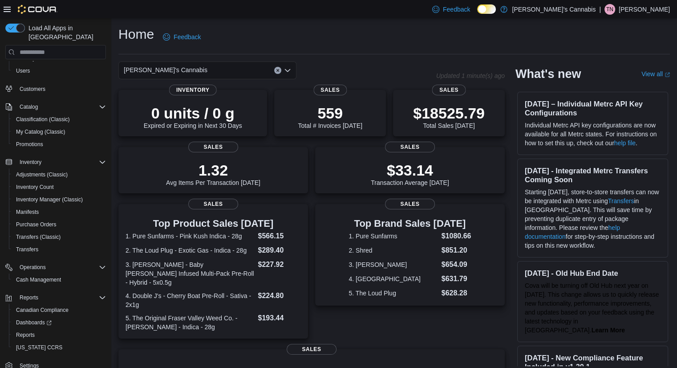
scroll to position [44, 0]
click at [22, 331] on span "Reports" at bounding box center [25, 334] width 19 height 7
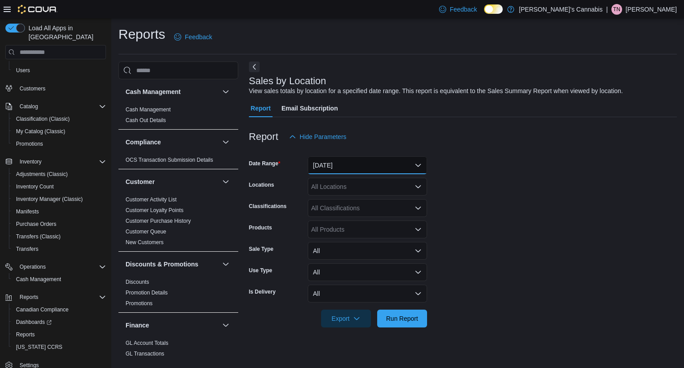
click at [329, 165] on button "[DATE]" at bounding box center [367, 165] width 119 height 18
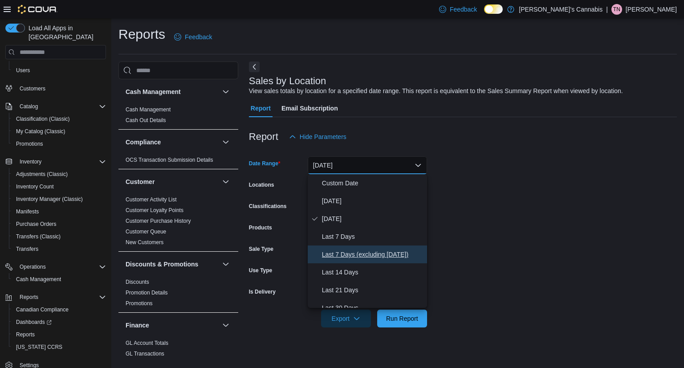
click at [360, 254] on span "Last 7 Days (excluding [DATE])" at bounding box center [373, 254] width 102 height 11
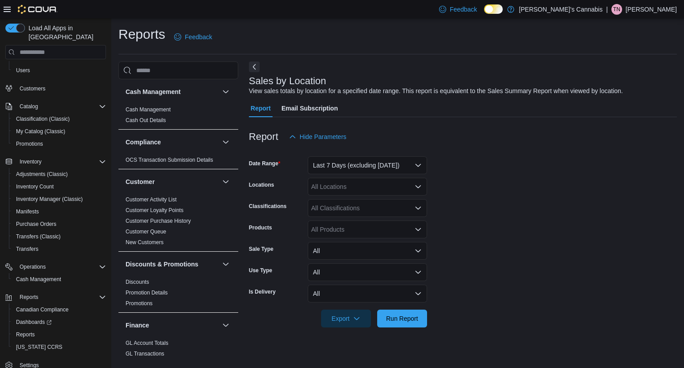
click at [468, 236] on form "Date Range Last 7 Days (excluding [DATE]) Locations All Locations Classificatio…" at bounding box center [463, 237] width 428 height 182
click at [366, 204] on div "All Classifications" at bounding box center [367, 208] width 119 height 18
click at [497, 203] on form "Date Range Last 7 Days (excluding [DATE]) Locations All Locations Classificatio…" at bounding box center [463, 237] width 428 height 182
click at [356, 186] on div "All Locations" at bounding box center [367, 187] width 119 height 18
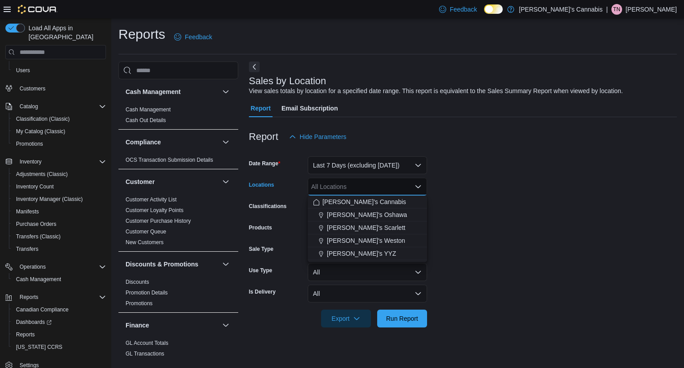
click at [361, 227] on span "[PERSON_NAME]'s Scarlett" at bounding box center [366, 227] width 78 height 9
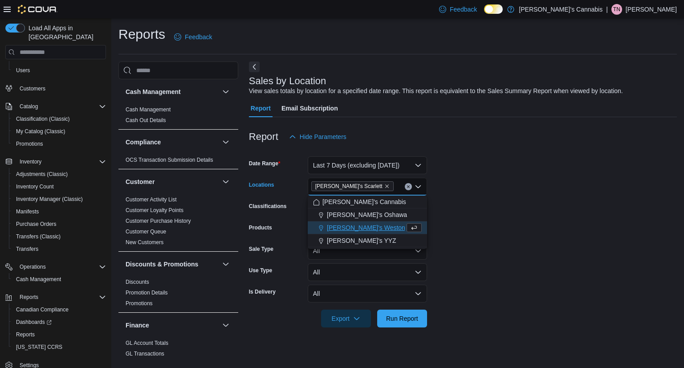
click at [497, 199] on form "Date Range Last 7 Days (excluding [DATE]) Locations MaryJane's Scarlett Combo b…" at bounding box center [463, 237] width 428 height 182
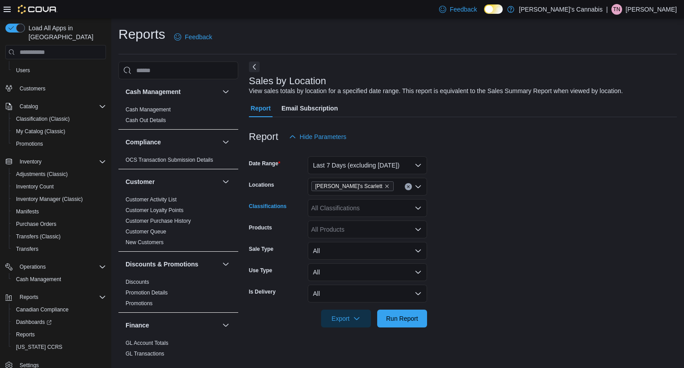
click at [390, 203] on div "All Classifications" at bounding box center [367, 208] width 119 height 18
type input "***"
click at [338, 236] on span "Flower" at bounding box center [336, 236] width 19 height 9
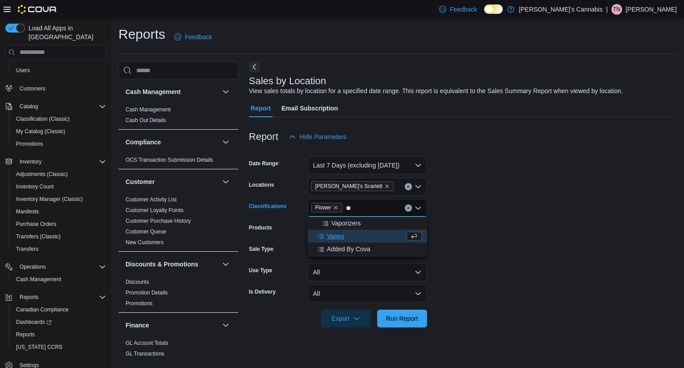
type input "**"
click at [338, 236] on span "Vapes" at bounding box center [335, 236] width 17 height 9
type input "**"
click at [333, 225] on span "Pre-Roll" at bounding box center [338, 223] width 23 height 9
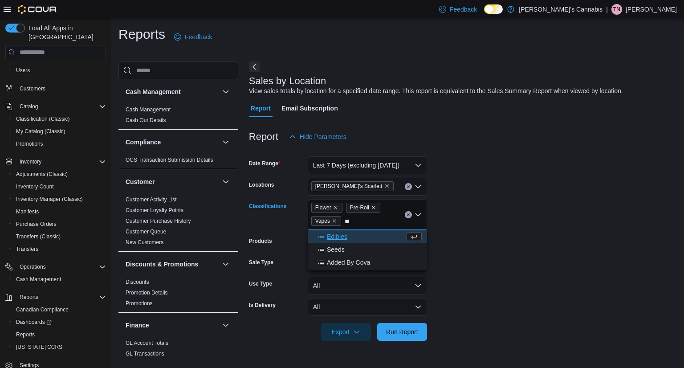
type input "**"
click at [337, 236] on span "Edibles" at bounding box center [337, 236] width 20 height 9
type input "***"
click at [337, 236] on span "Beverages" at bounding box center [342, 236] width 30 height 9
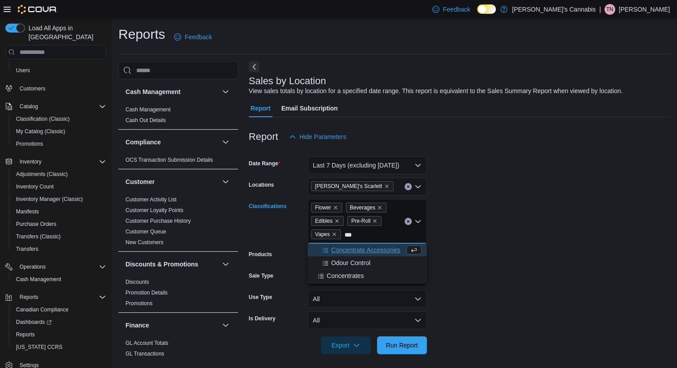
type input "***"
click at [354, 275] on span "Concentrates" at bounding box center [345, 275] width 37 height 9
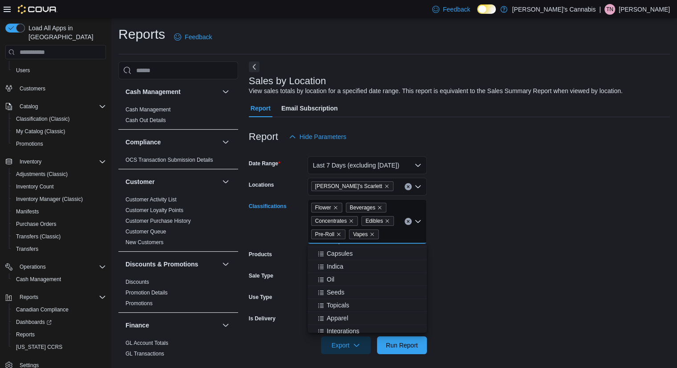
scroll to position [153, 0]
click at [345, 303] on span "Topicals" at bounding box center [338, 303] width 23 height 9
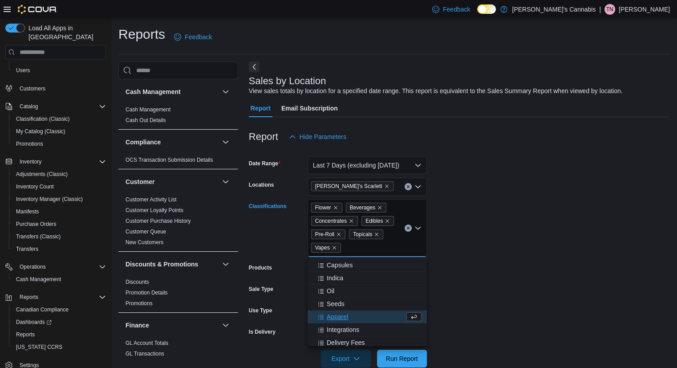
click at [328, 293] on span "Oil" at bounding box center [331, 290] width 8 height 9
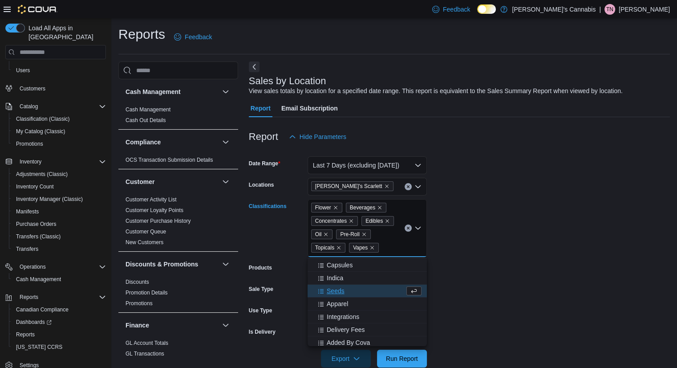
click at [506, 270] on form "Date Range Last 7 Days (excluding [DATE]) Locations MaryJane's Scarlett Classif…" at bounding box center [459, 257] width 421 height 222
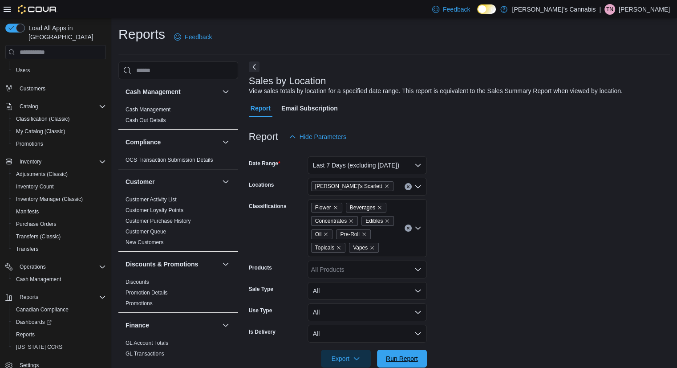
click at [407, 360] on span "Run Report" at bounding box center [402, 358] width 32 height 9
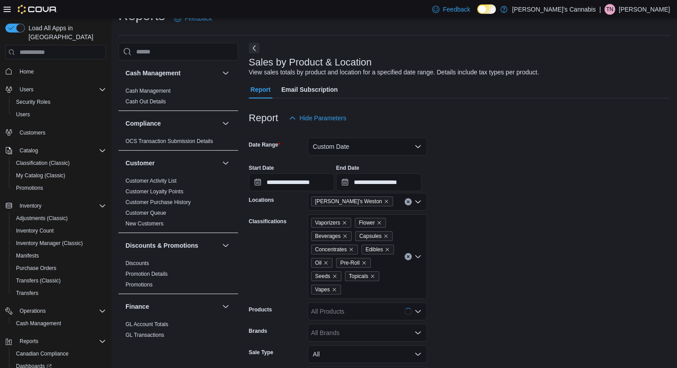
scroll to position [20, 0]
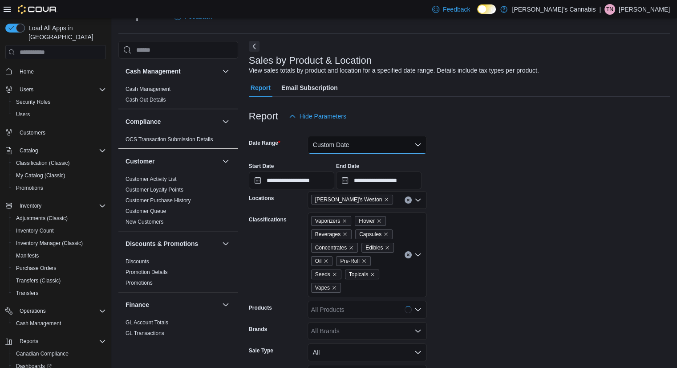
click at [368, 145] on button "Custom Date" at bounding box center [367, 145] width 119 height 18
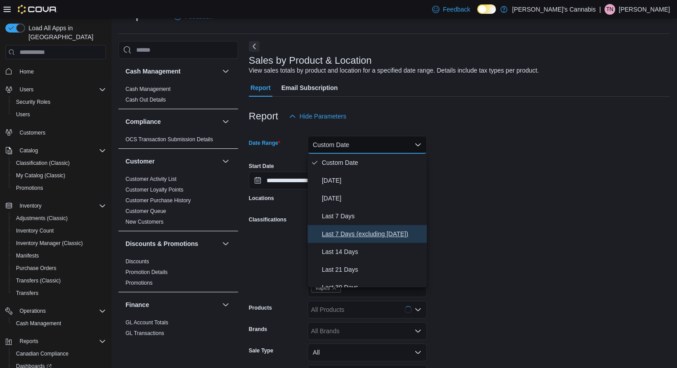
click at [374, 232] on span "Last 7 Days (excluding [DATE])" at bounding box center [373, 233] width 102 height 11
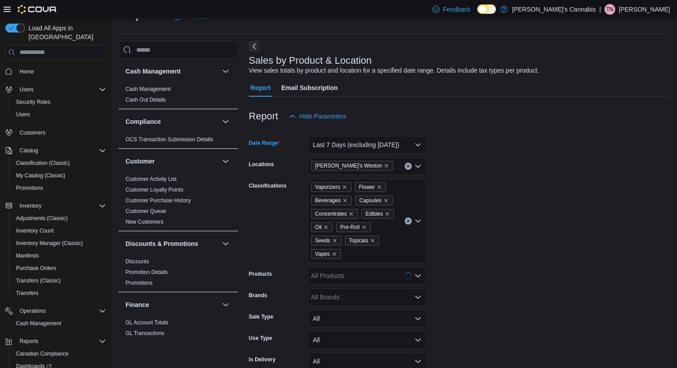
click at [489, 218] on form "Date Range Last 7 Days (excluding today) Locations MaryJane's Weston Classifica…" at bounding box center [459, 260] width 421 height 270
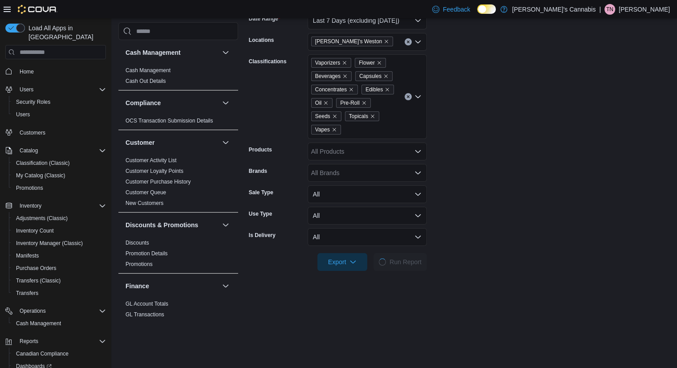
scroll to position [140, 0]
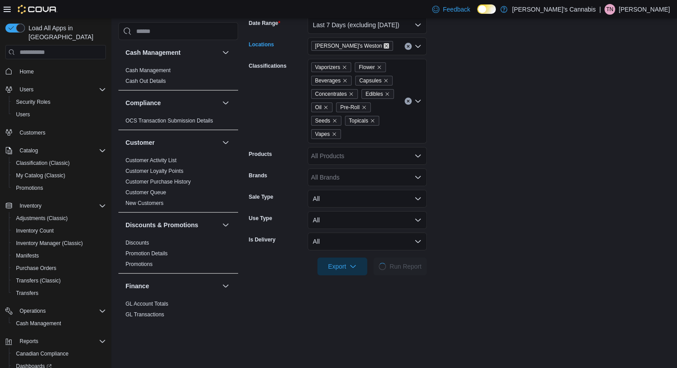
click at [384, 45] on icon "Remove MaryJane's Weston from selection in this group" at bounding box center [386, 45] width 5 height 5
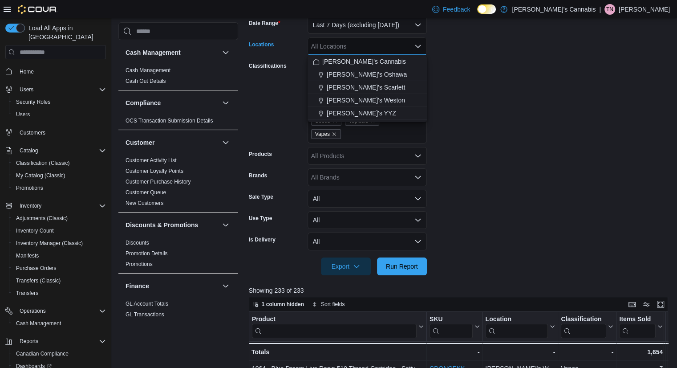
click at [365, 86] on span "[PERSON_NAME]'s Scarlett" at bounding box center [366, 87] width 78 height 9
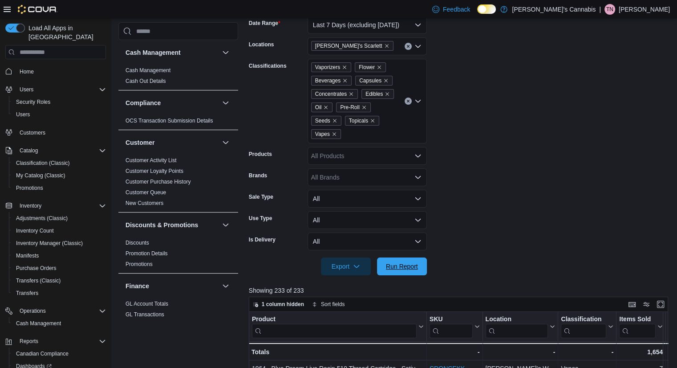
click at [415, 260] on span "Run Report" at bounding box center [401, 266] width 39 height 18
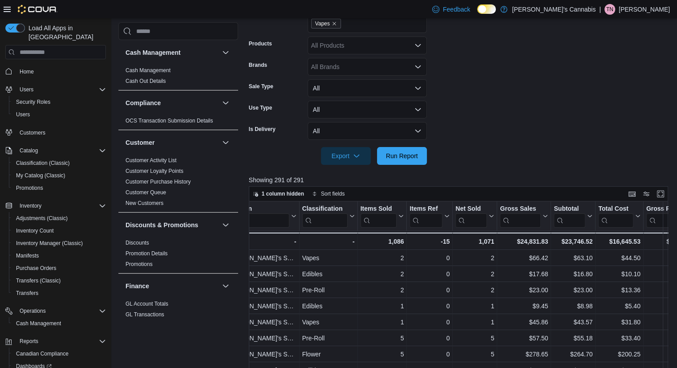
scroll to position [0, 313]
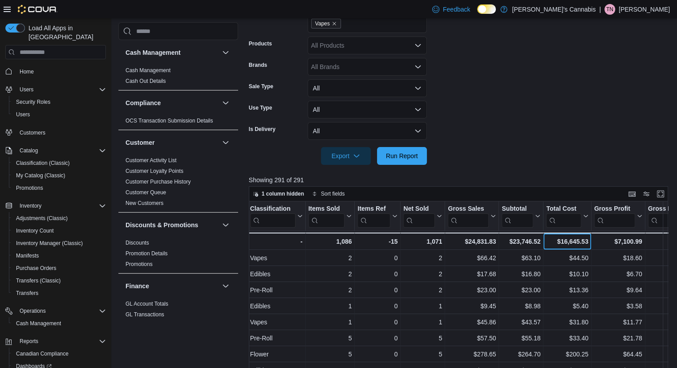
click at [590, 241] on div "$16,645.53 - Total Cost, column 10, row 51" at bounding box center [568, 240] width 48 height 17
click at [652, 123] on form "Date Range Last 7 Days (excluding today) Locations MaryJane's Scarlett Classifi…" at bounding box center [461, 30] width 424 height 270
drag, startPoint x: 587, startPoint y: 242, endPoint x: 556, endPoint y: 246, distance: 31.5
click at [556, 246] on div "$16,645.53 - Total Cost, column 10, row 51" at bounding box center [568, 240] width 48 height 17
copy div "$16,645.53"
